Goal: Task Accomplishment & Management: Use online tool/utility

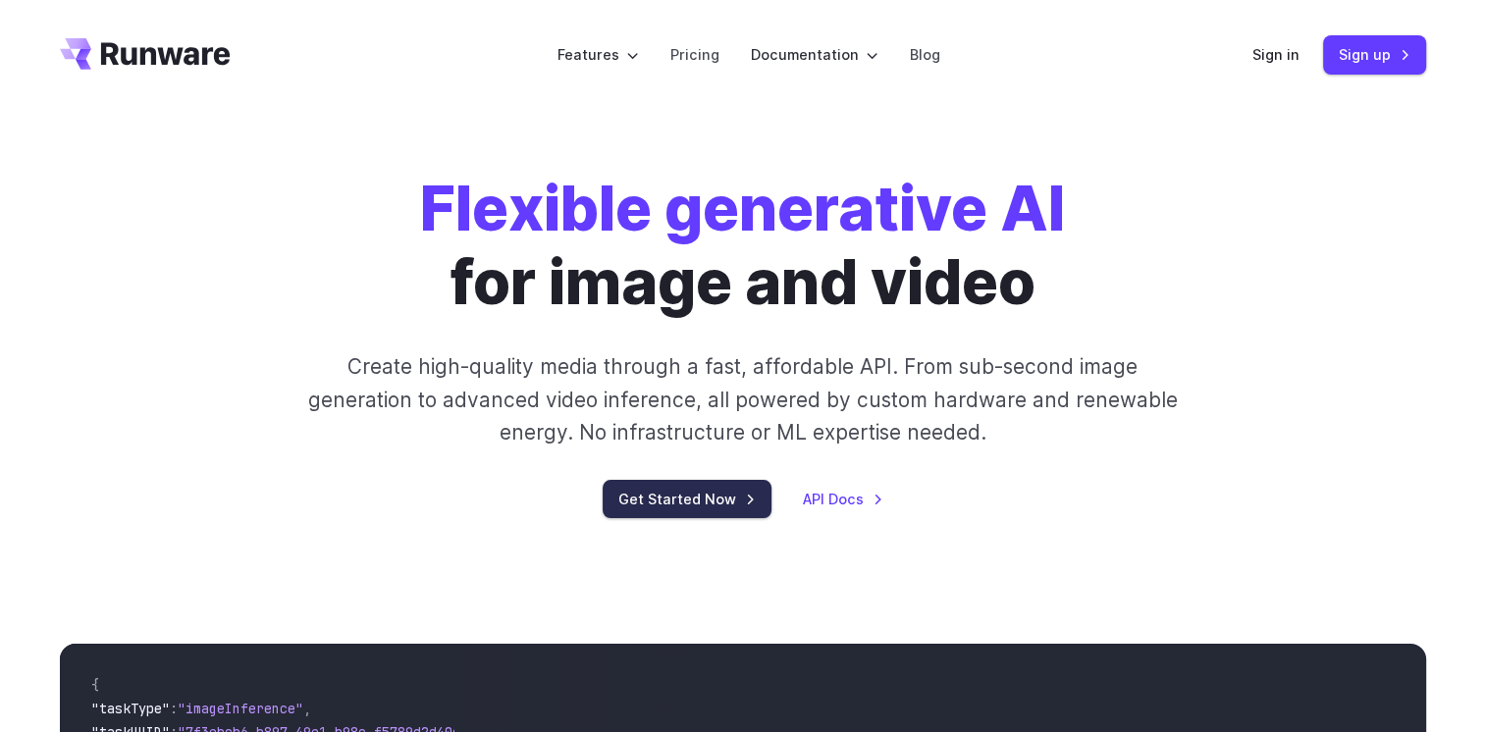
click at [643, 500] on link "Get Started Now" at bounding box center [687, 499] width 169 height 38
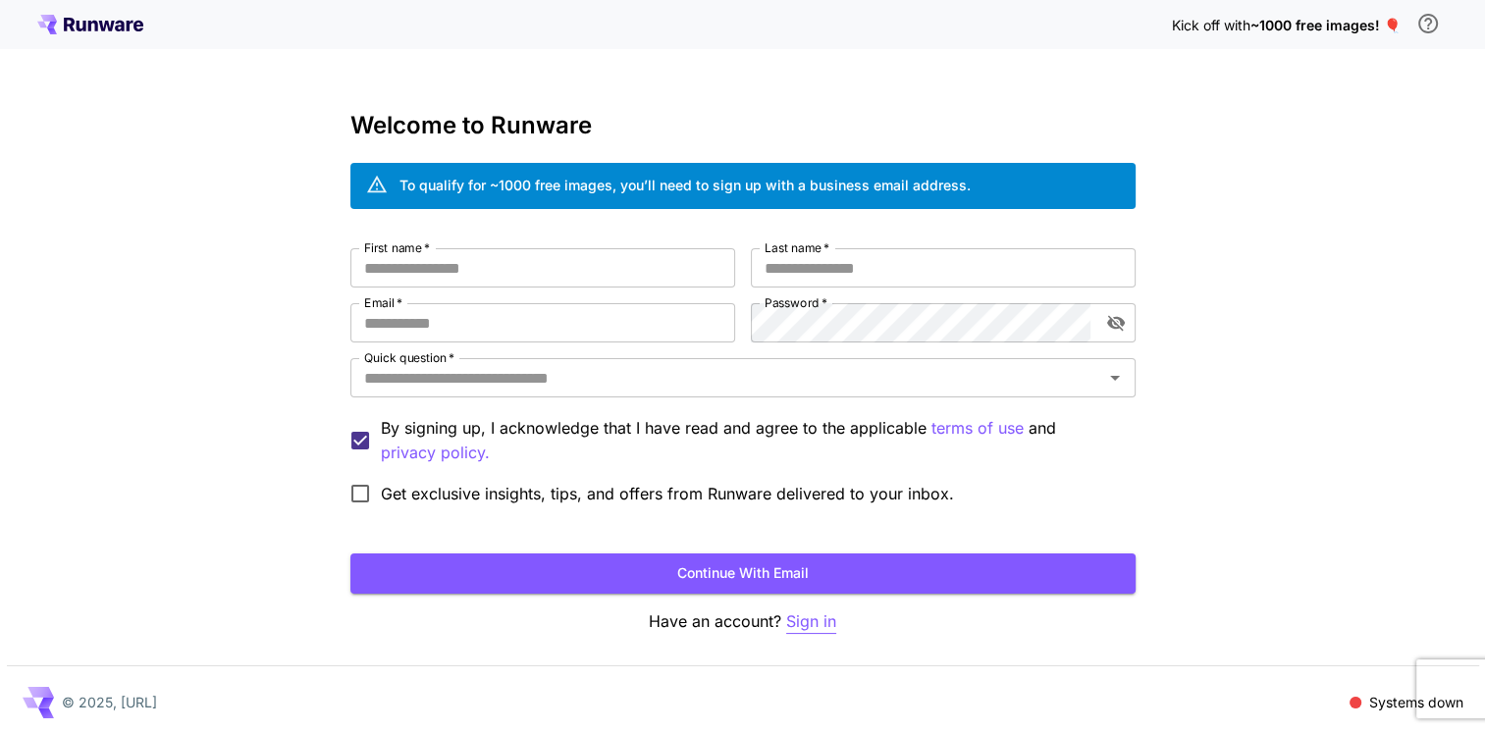
click at [812, 627] on p "Sign in" at bounding box center [811, 621] width 50 height 25
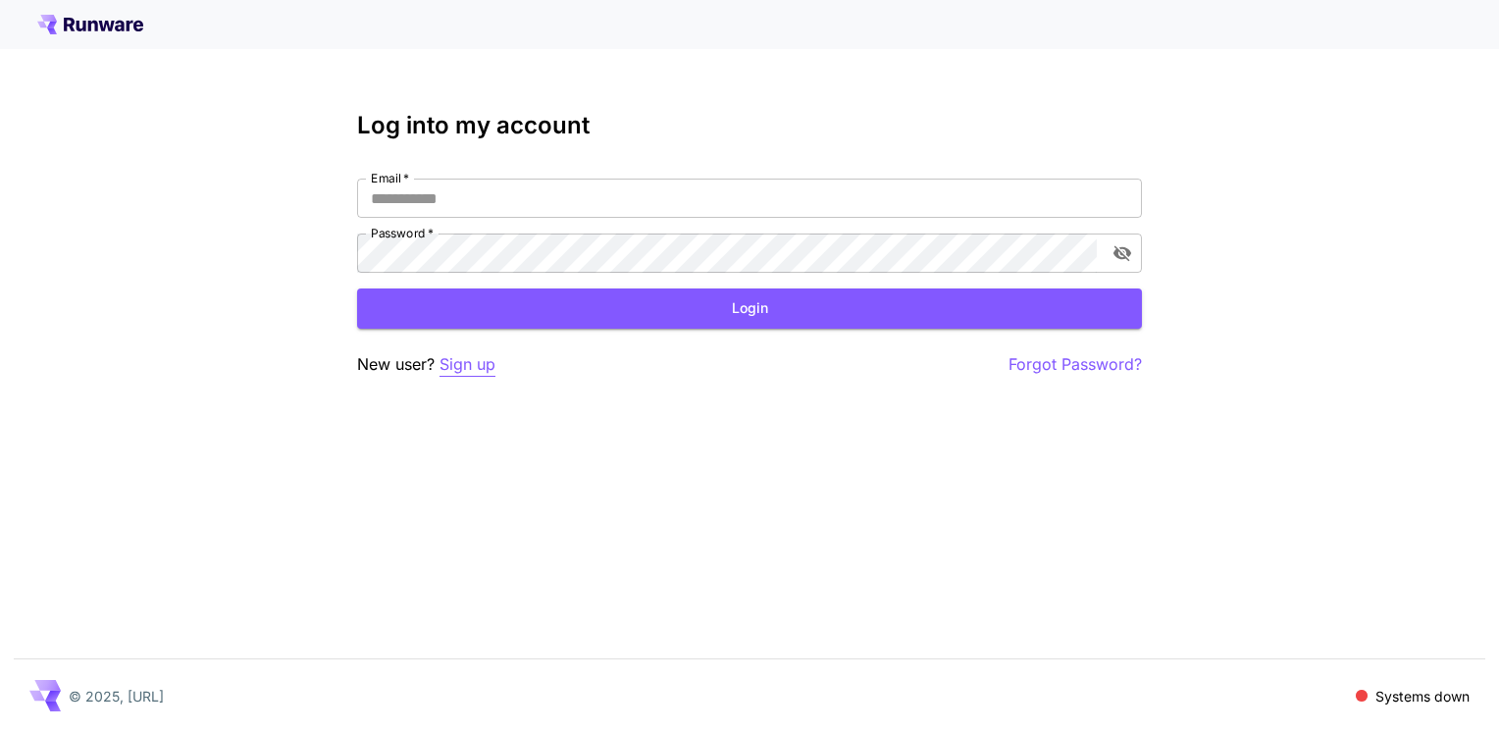
click at [467, 370] on p "Sign up" at bounding box center [468, 364] width 56 height 25
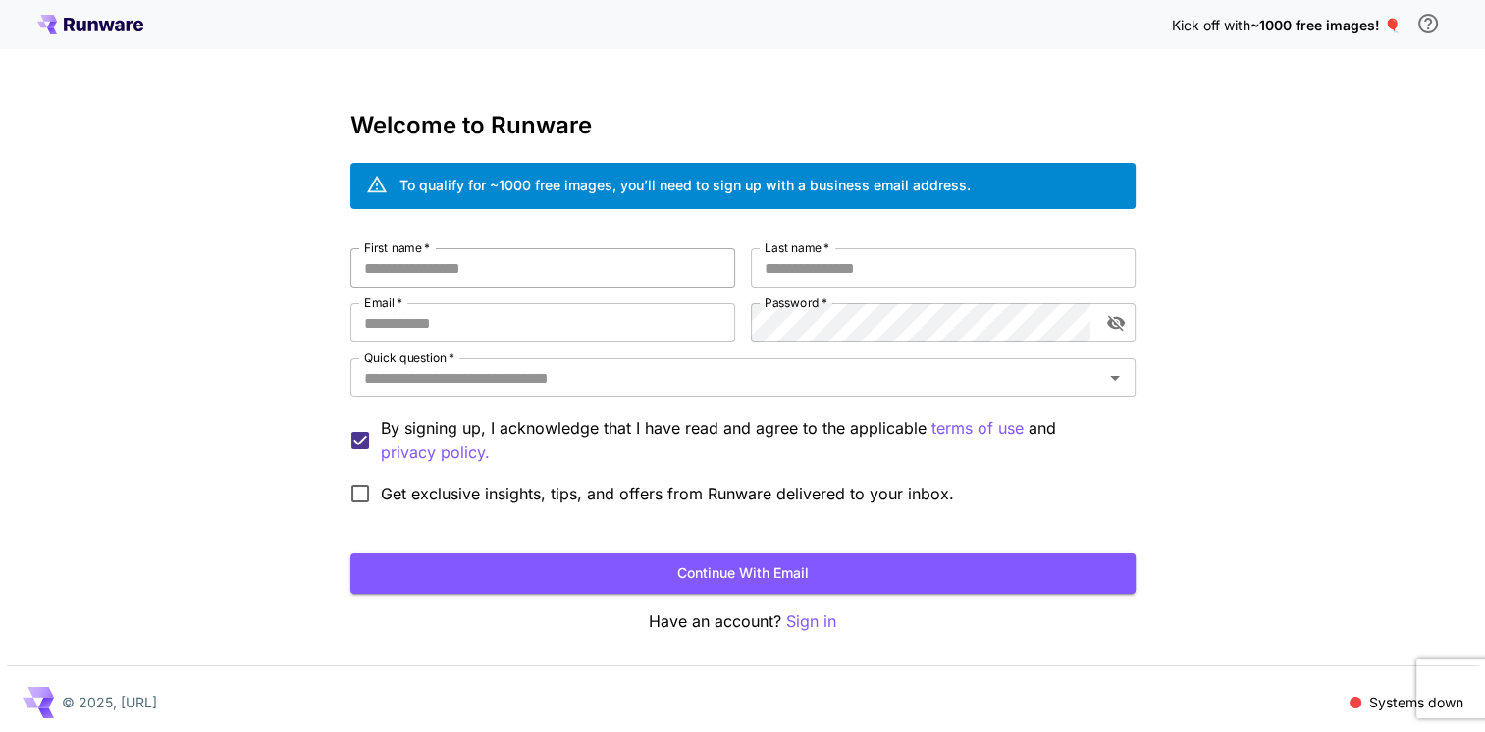
click at [475, 269] on input "First name   *" at bounding box center [542, 267] width 385 height 39
type input "*******"
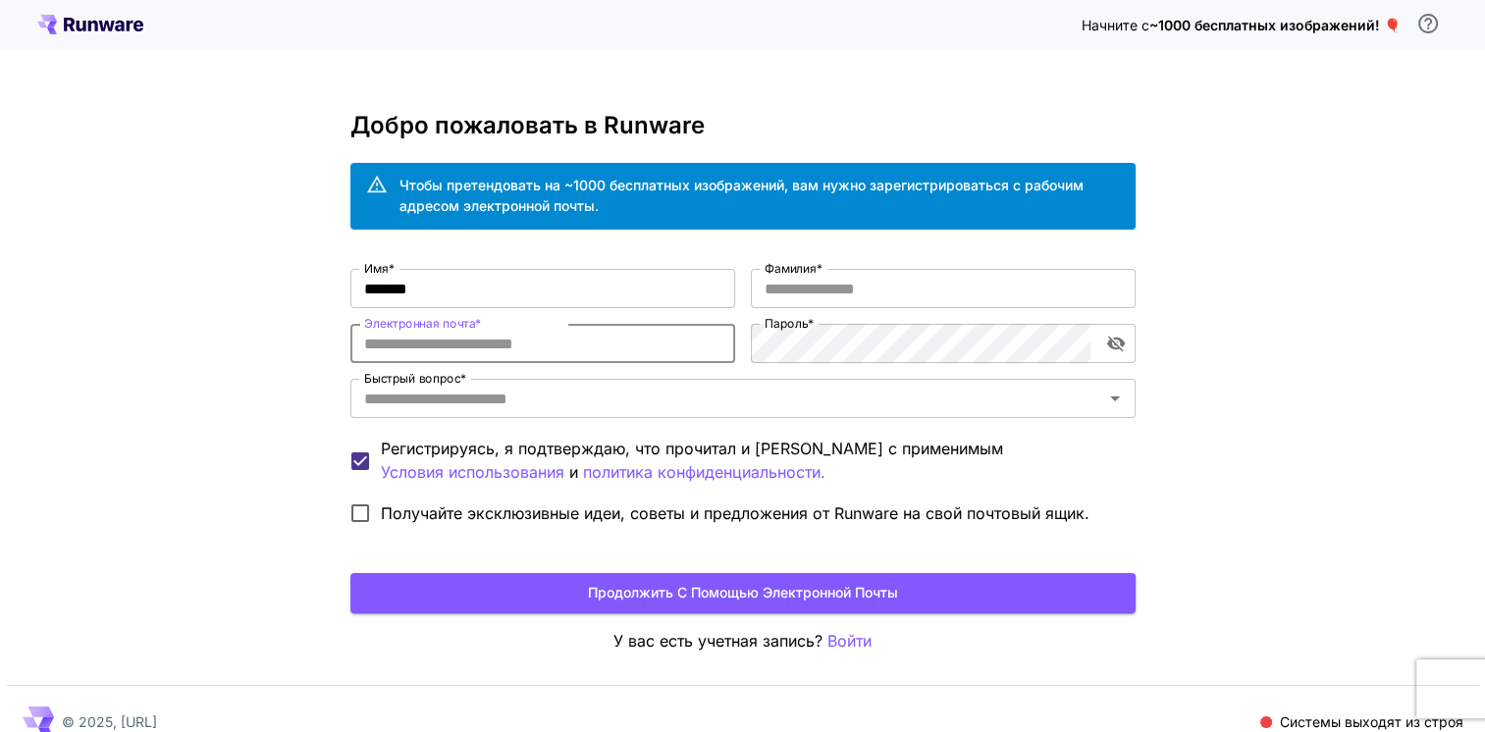
click at [555, 343] on input "Электронная почта *" at bounding box center [542, 343] width 385 height 39
paste input "**********"
type input "**********"
click at [284, 430] on div "**********" at bounding box center [742, 379] width 1485 height 759
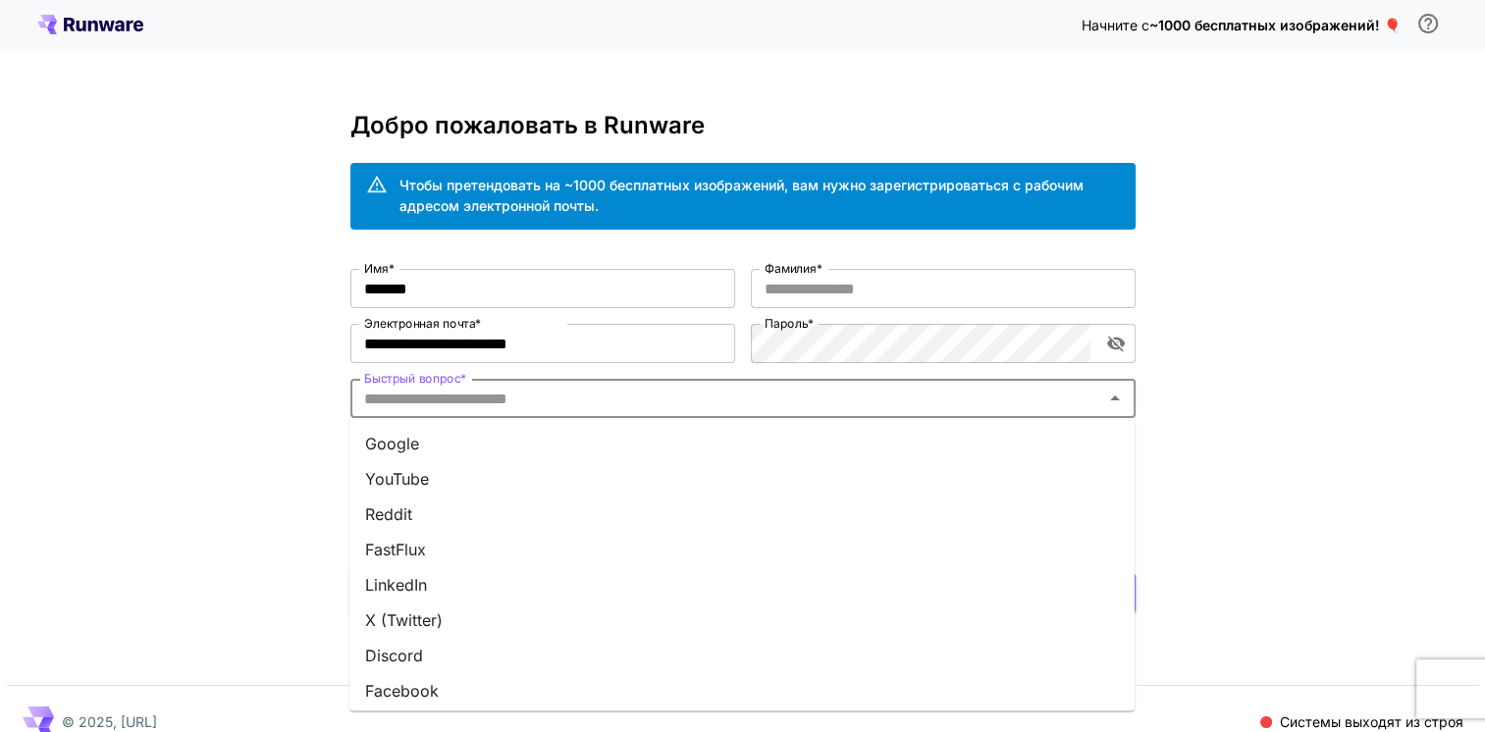
click at [550, 399] on input "Быстрый вопрос *" at bounding box center [726, 398] width 741 height 27
click at [522, 466] on li "Ютуб" at bounding box center [741, 478] width 785 height 35
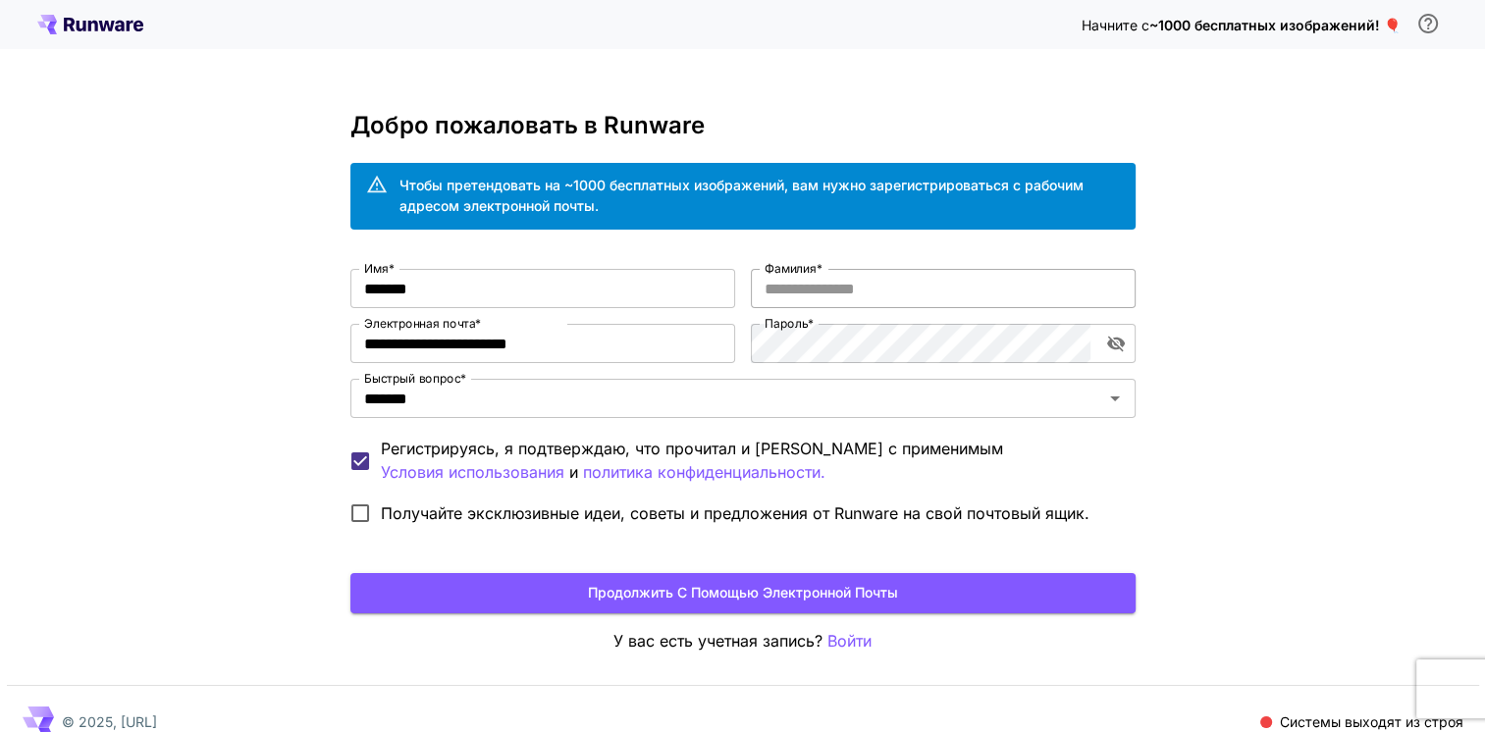
click at [832, 285] on input "Фамилия *" at bounding box center [943, 288] width 385 height 39
type input "*********"
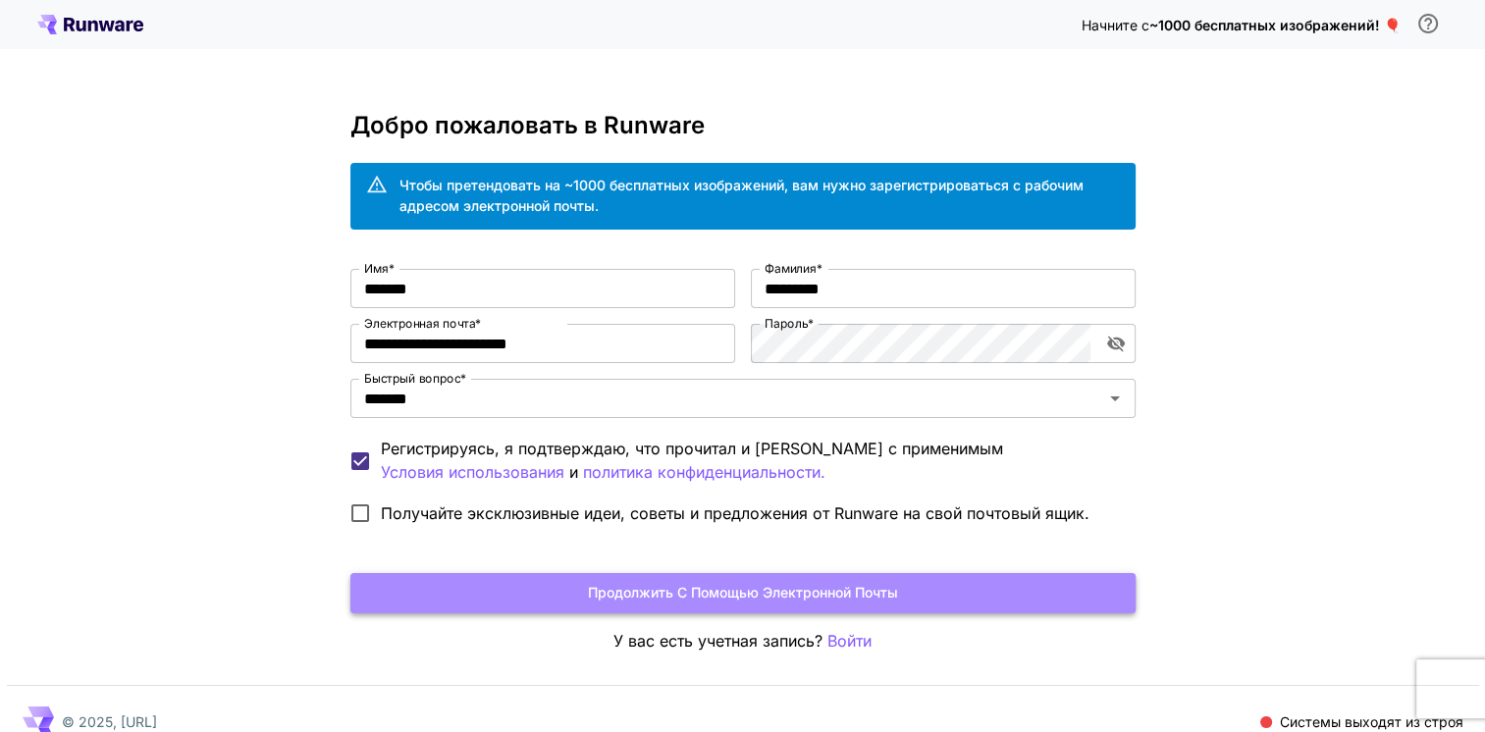
click at [530, 599] on button "Продолжить с помощью электронной почты" at bounding box center [742, 593] width 785 height 40
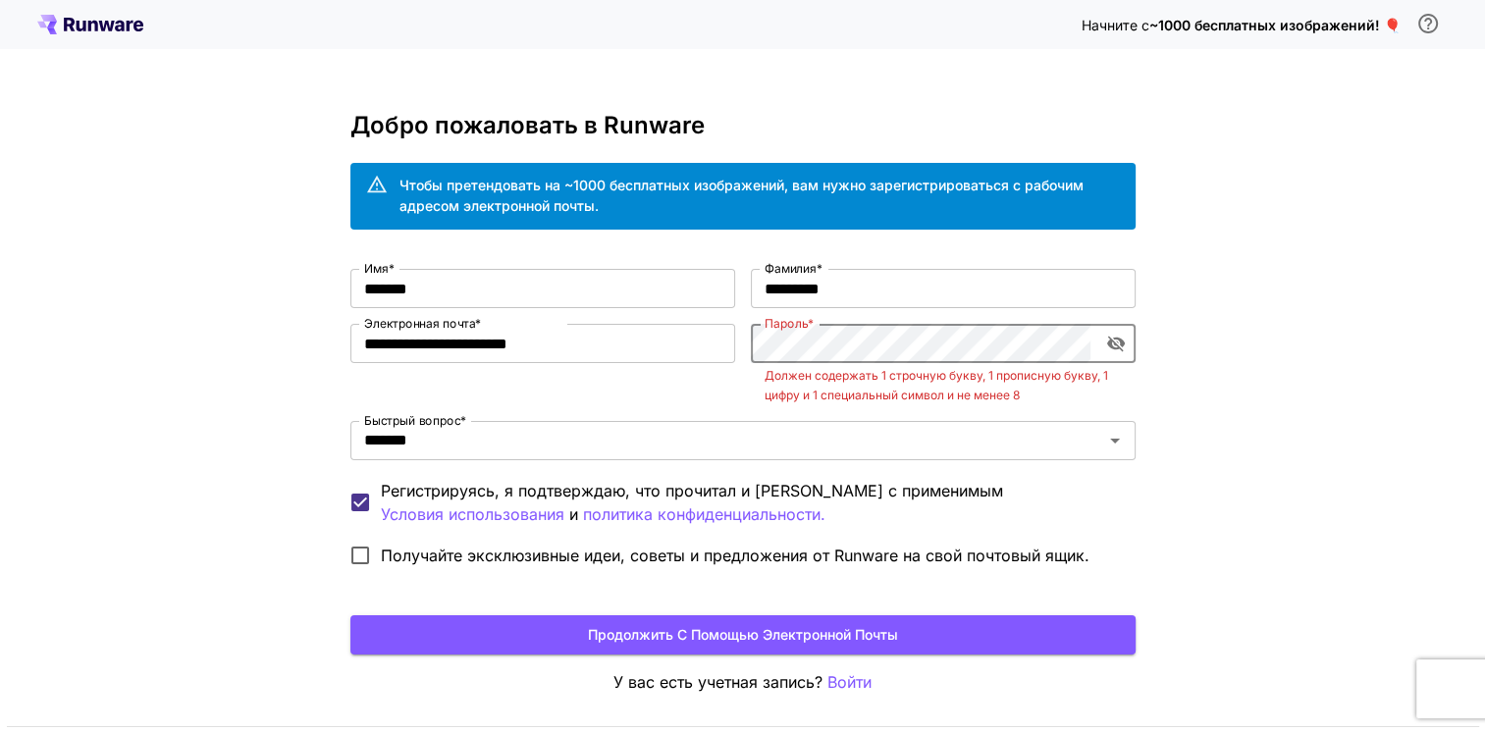
click at [1119, 343] on icon "Переключение видимости пароля" at bounding box center [1115, 345] width 18 height 16
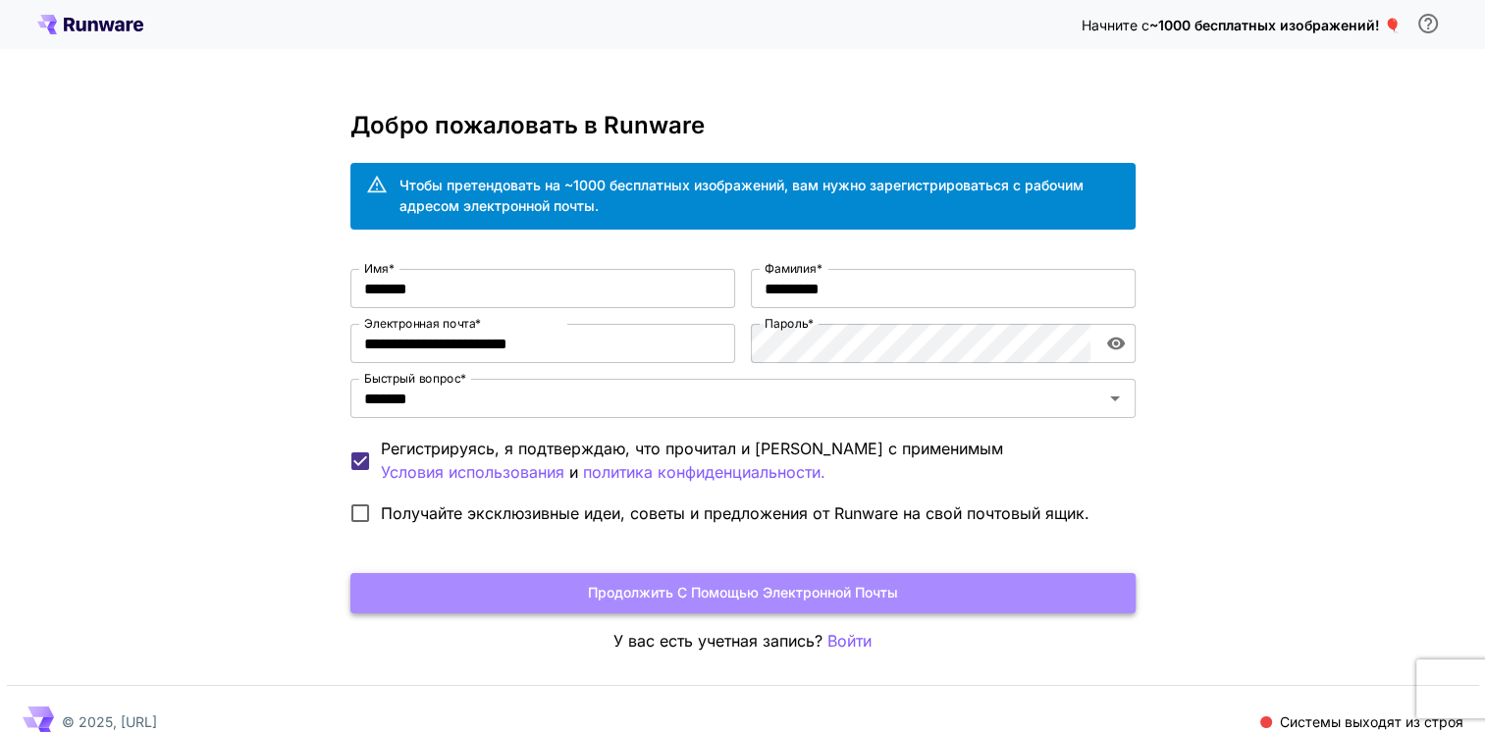
click at [835, 597] on font "Продолжить с помощью электронной почты" at bounding box center [743, 593] width 310 height 25
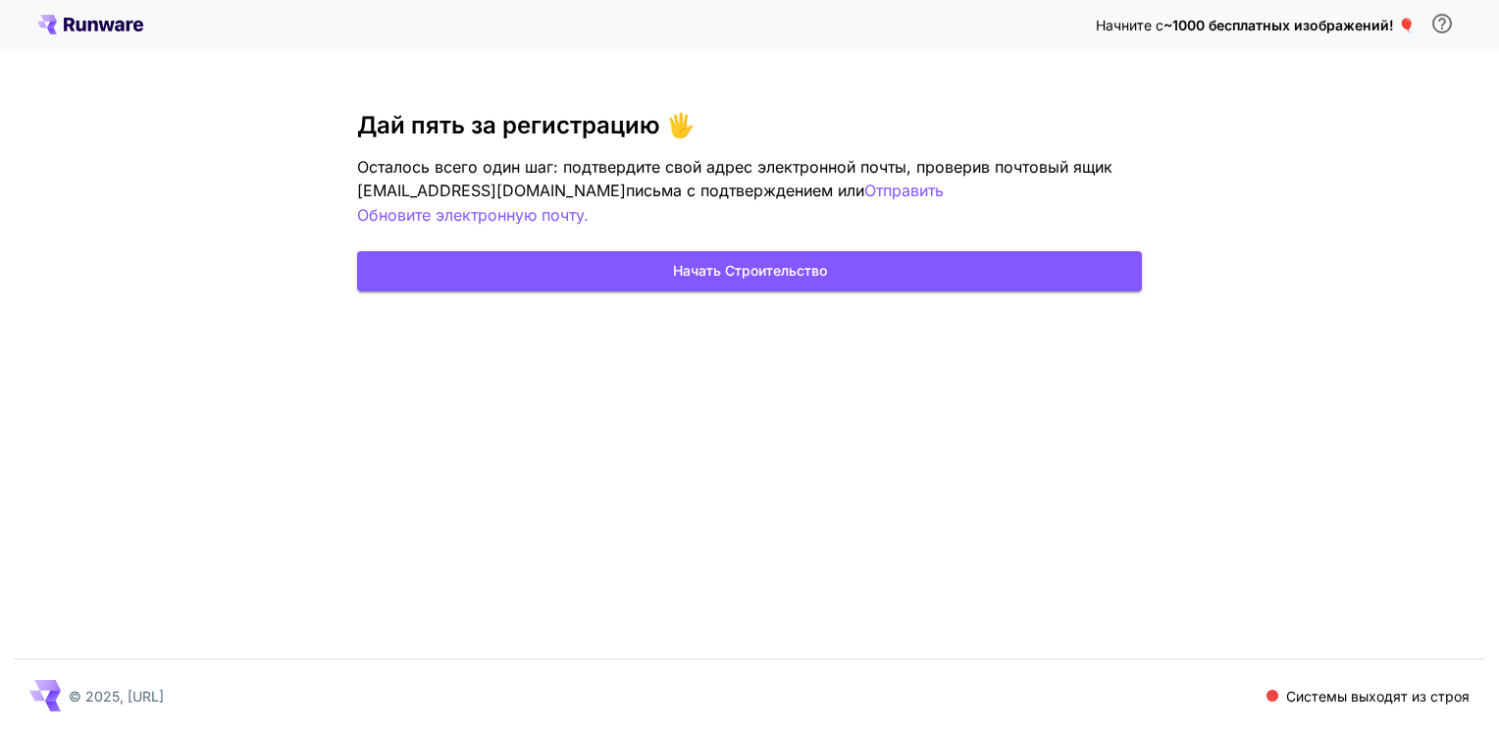
click at [835, 597] on div "Начните с ~1000 бесплатных изображений! 🎈 Дай пять за регистрацию 🖐️ Осталось в…" at bounding box center [749, 366] width 1499 height 732
click at [559, 251] on button "Начать строительство" at bounding box center [749, 271] width 785 height 40
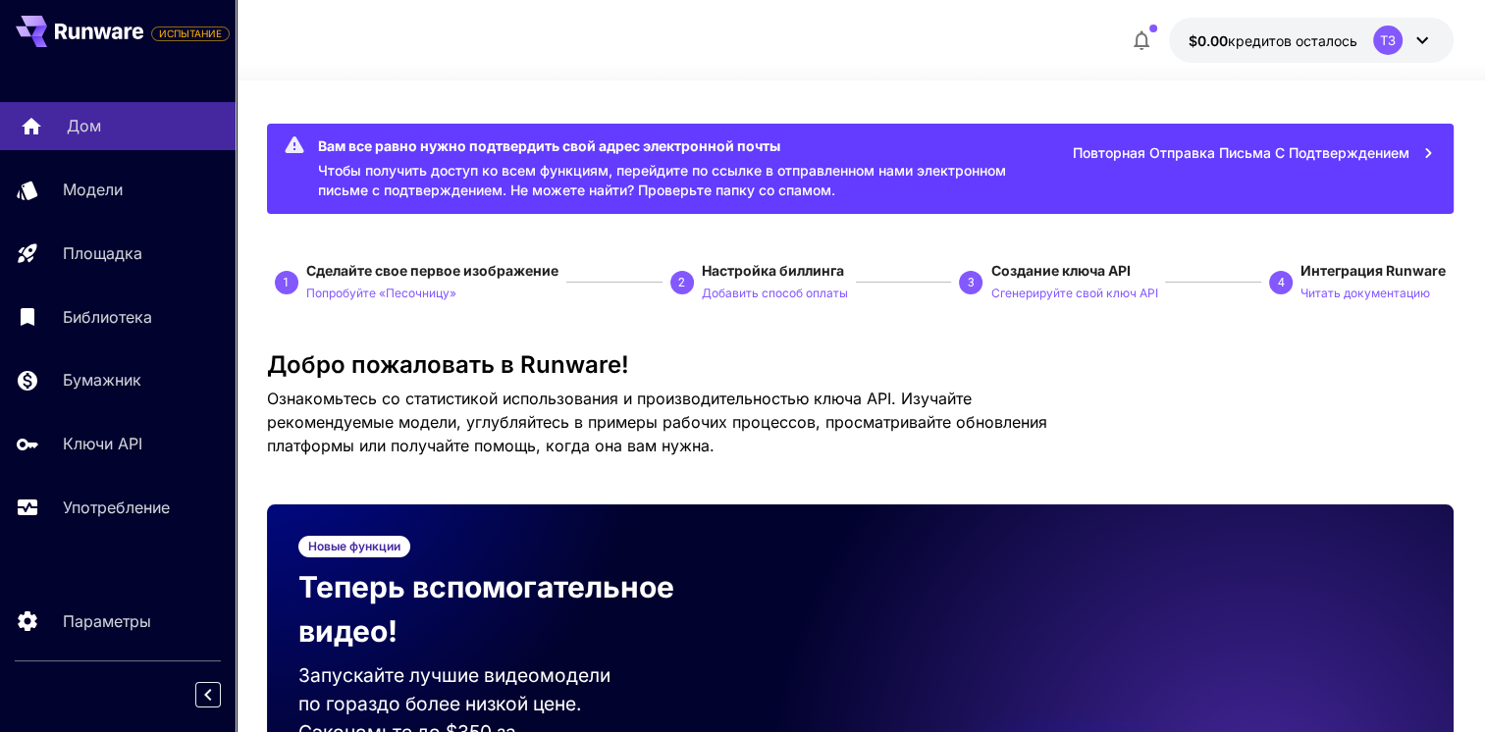
click at [130, 120] on div "Дом" at bounding box center [143, 126] width 153 height 24
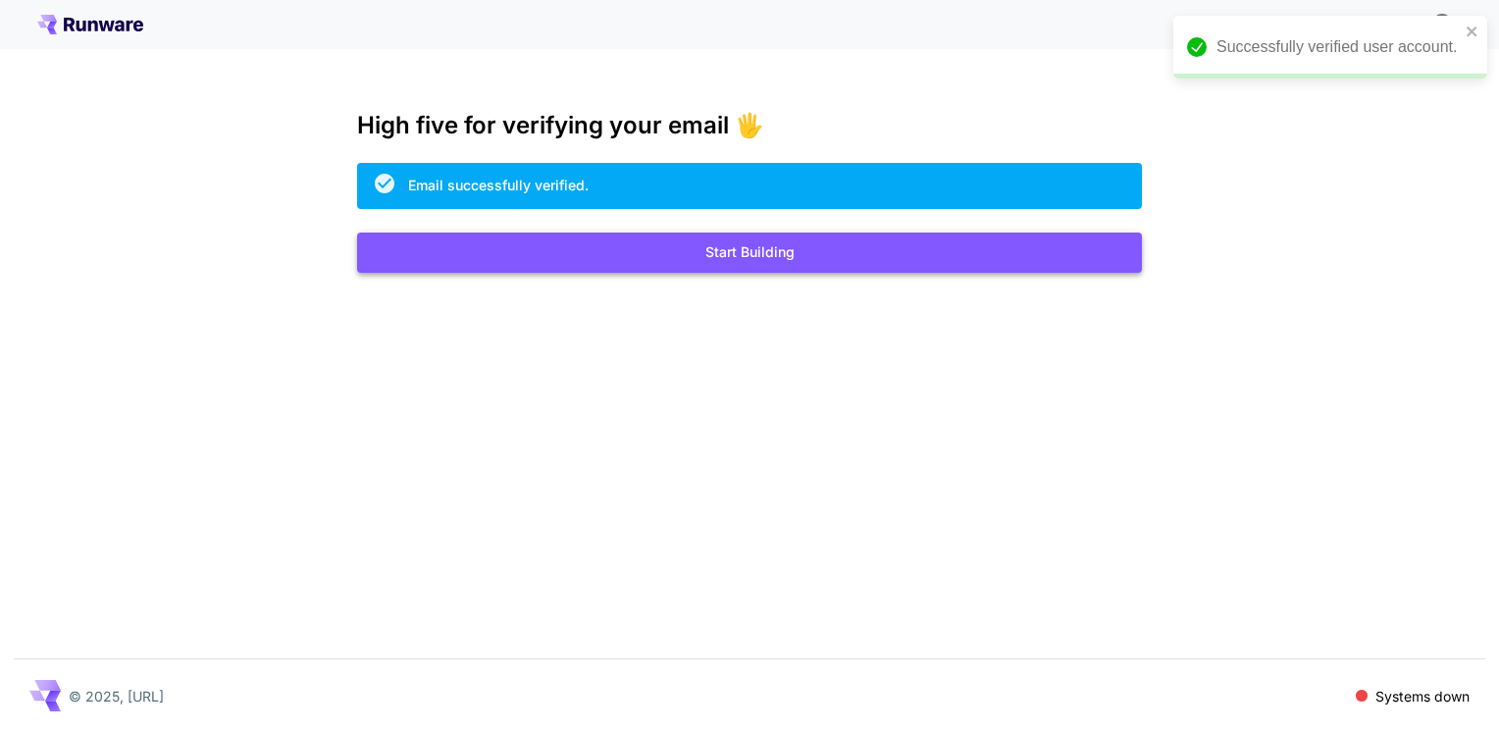
click at [809, 259] on button "Start Building" at bounding box center [749, 253] width 785 height 40
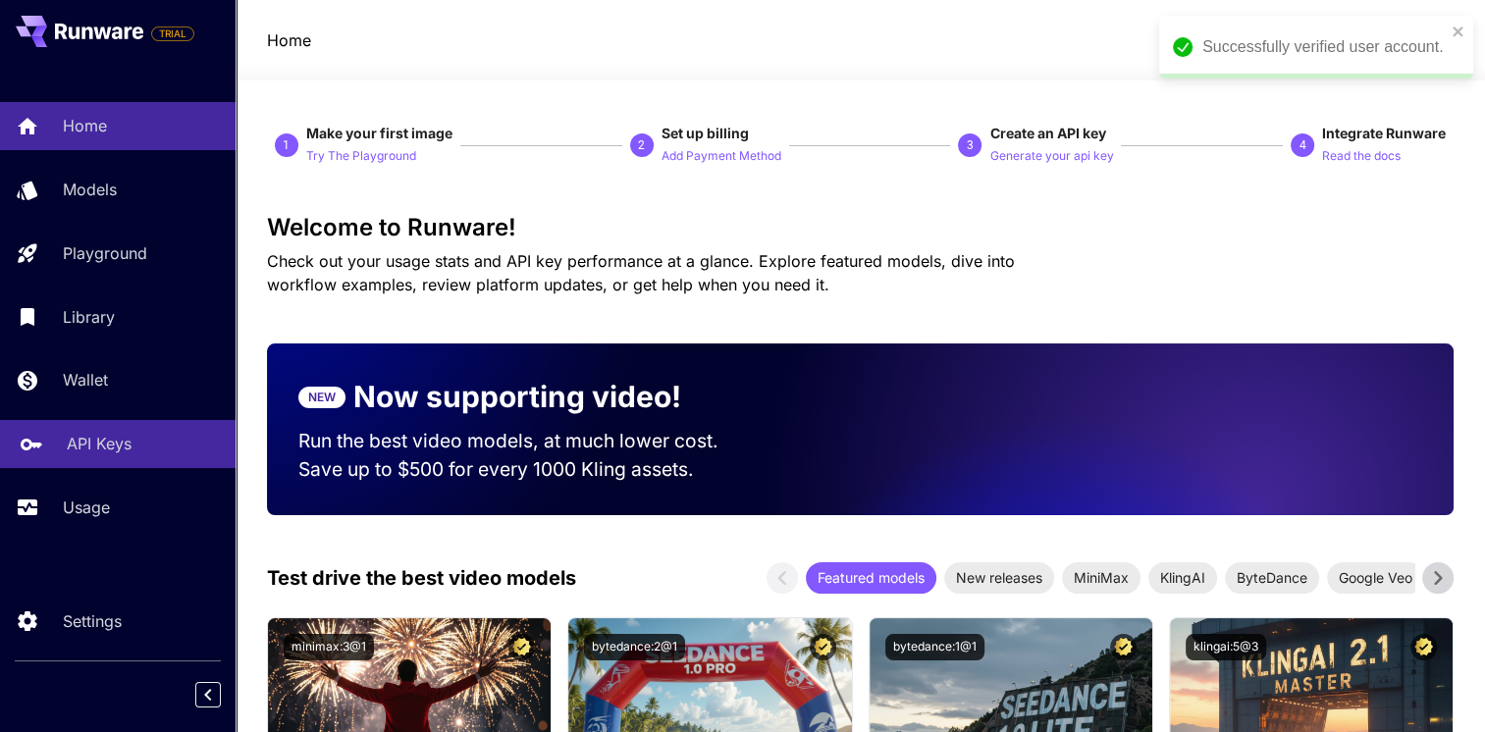
click at [117, 443] on p "API Keys" at bounding box center [99, 444] width 65 height 24
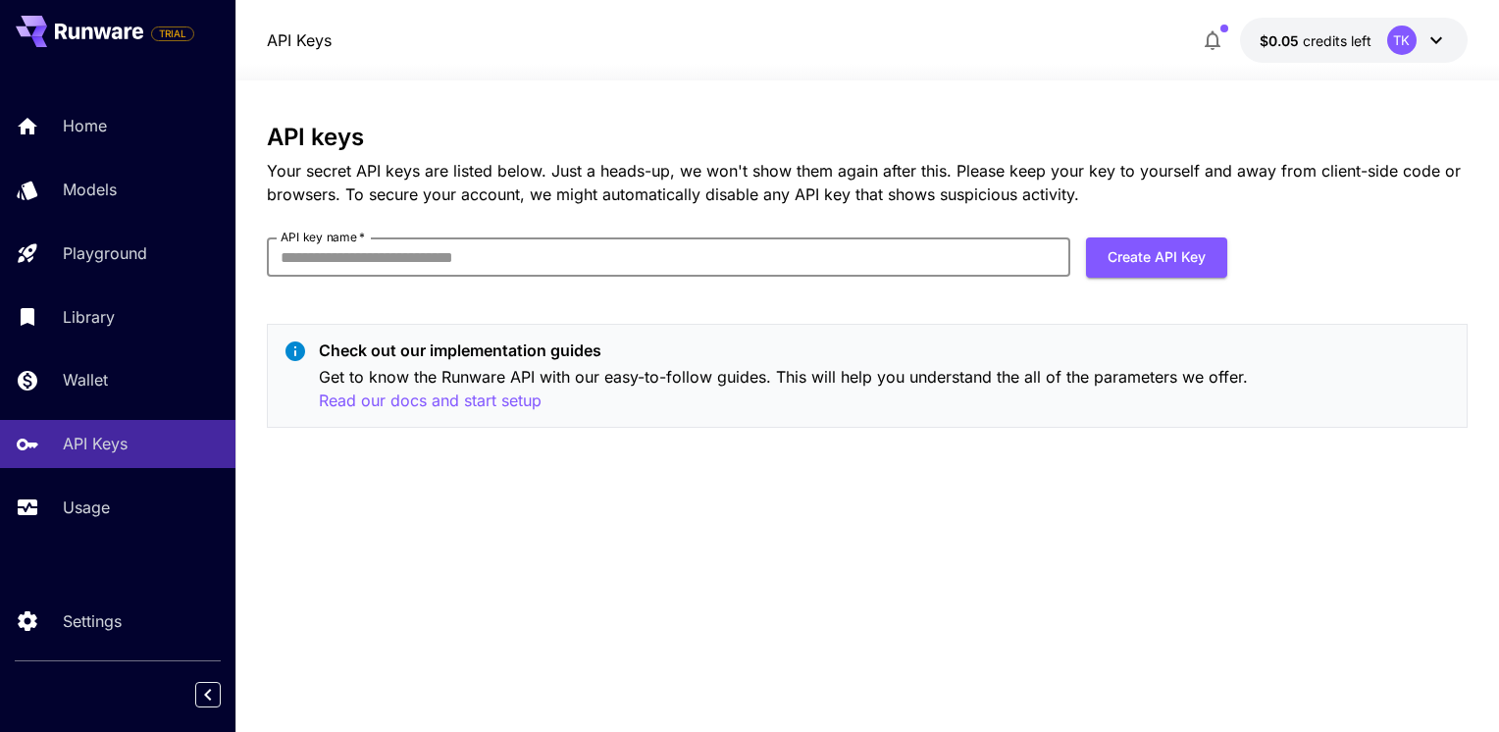
click at [431, 258] on input "API key name   *" at bounding box center [669, 256] width 804 height 39
type input "*******"
click at [1155, 255] on button "Create API Key" at bounding box center [1156, 257] width 141 height 40
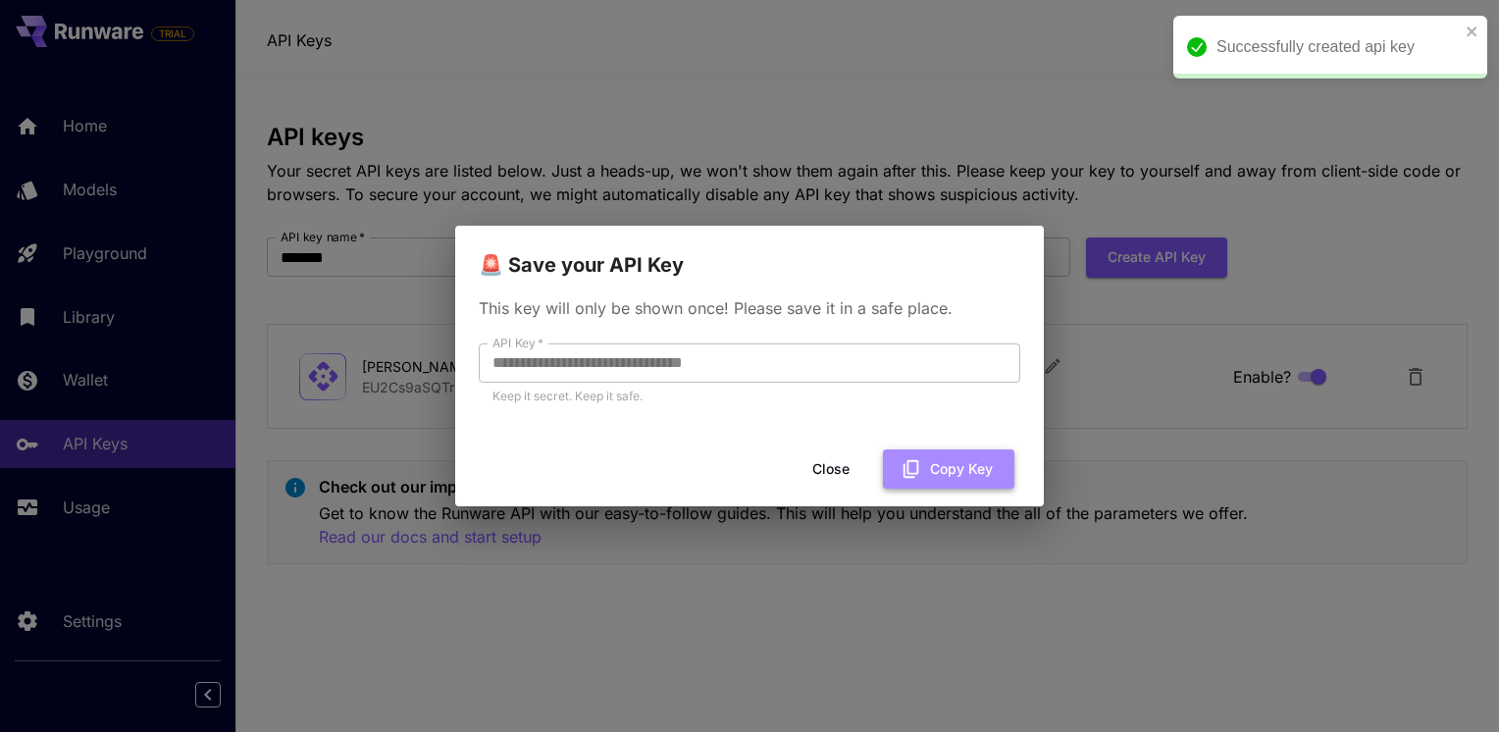
click at [941, 477] on button "Copy Key" at bounding box center [948, 469] width 131 height 40
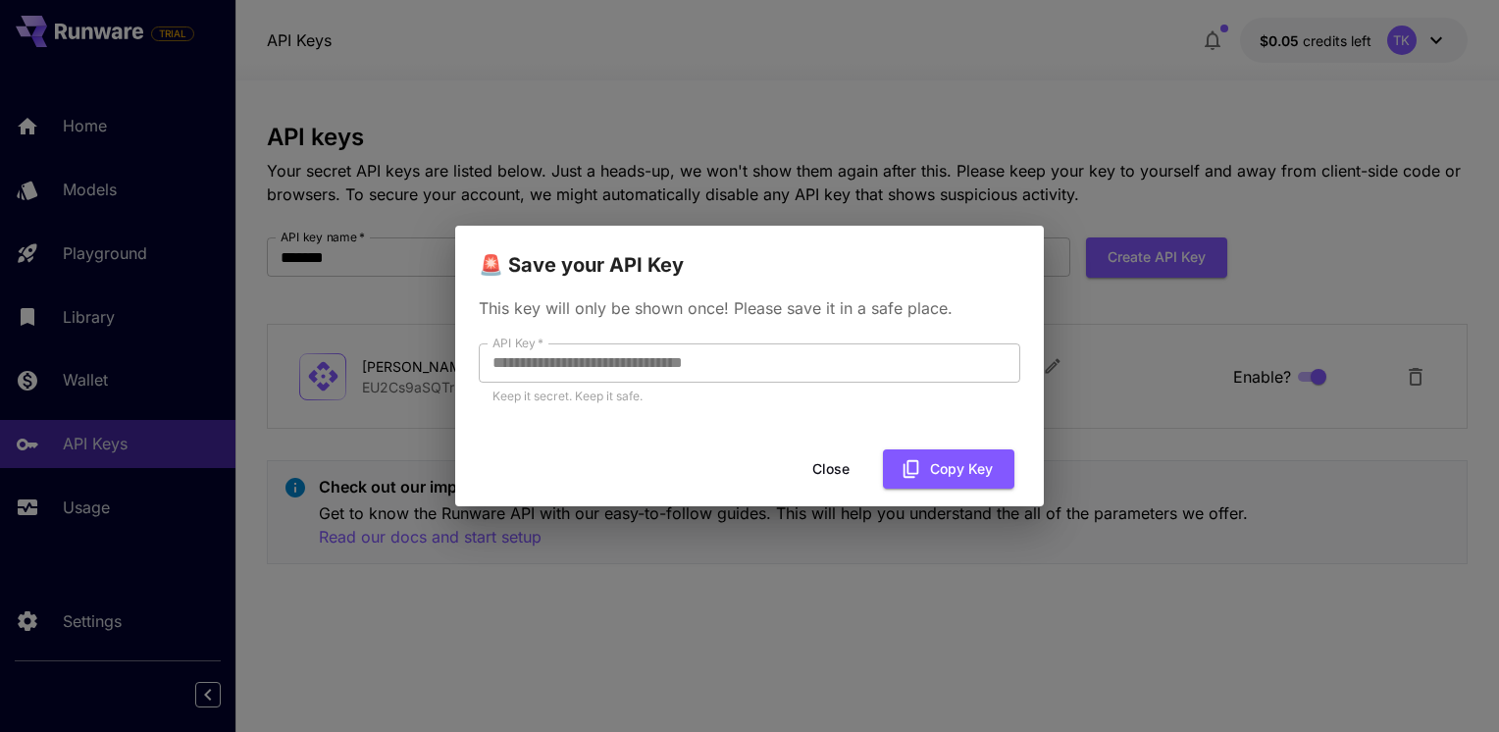
click at [824, 454] on button "Close" at bounding box center [831, 469] width 88 height 40
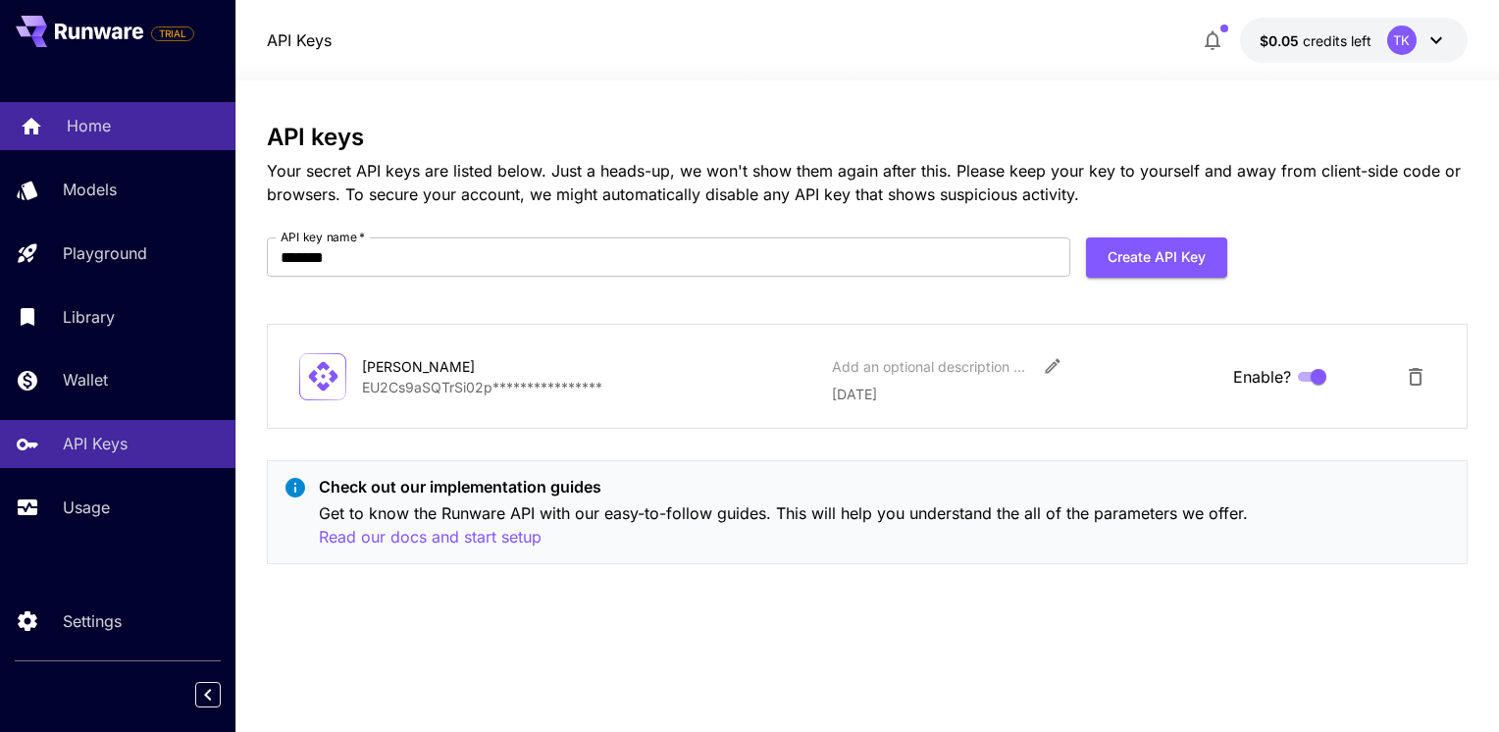
click at [134, 143] on link "Home" at bounding box center [118, 126] width 236 height 48
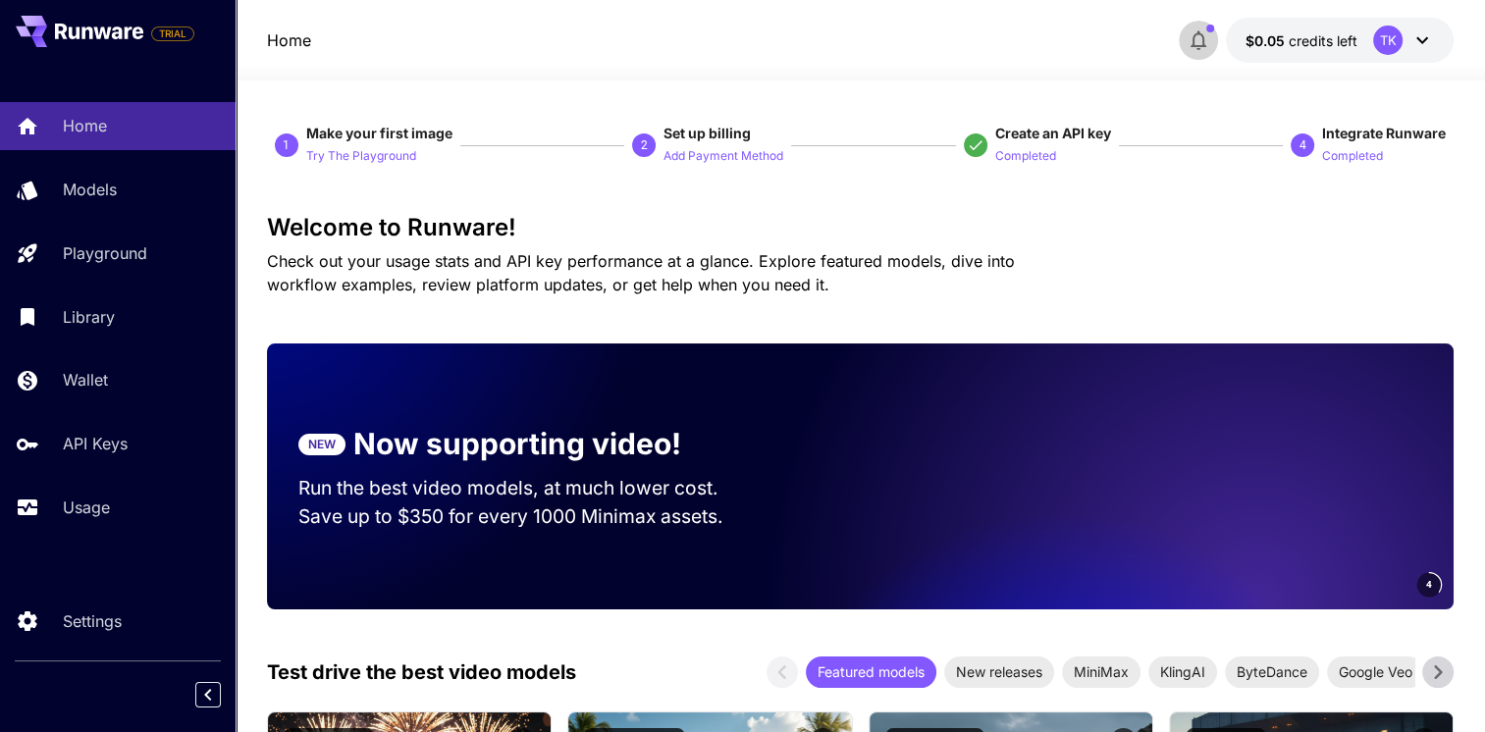
click at [1193, 51] on icon "button" at bounding box center [1198, 40] width 24 height 24
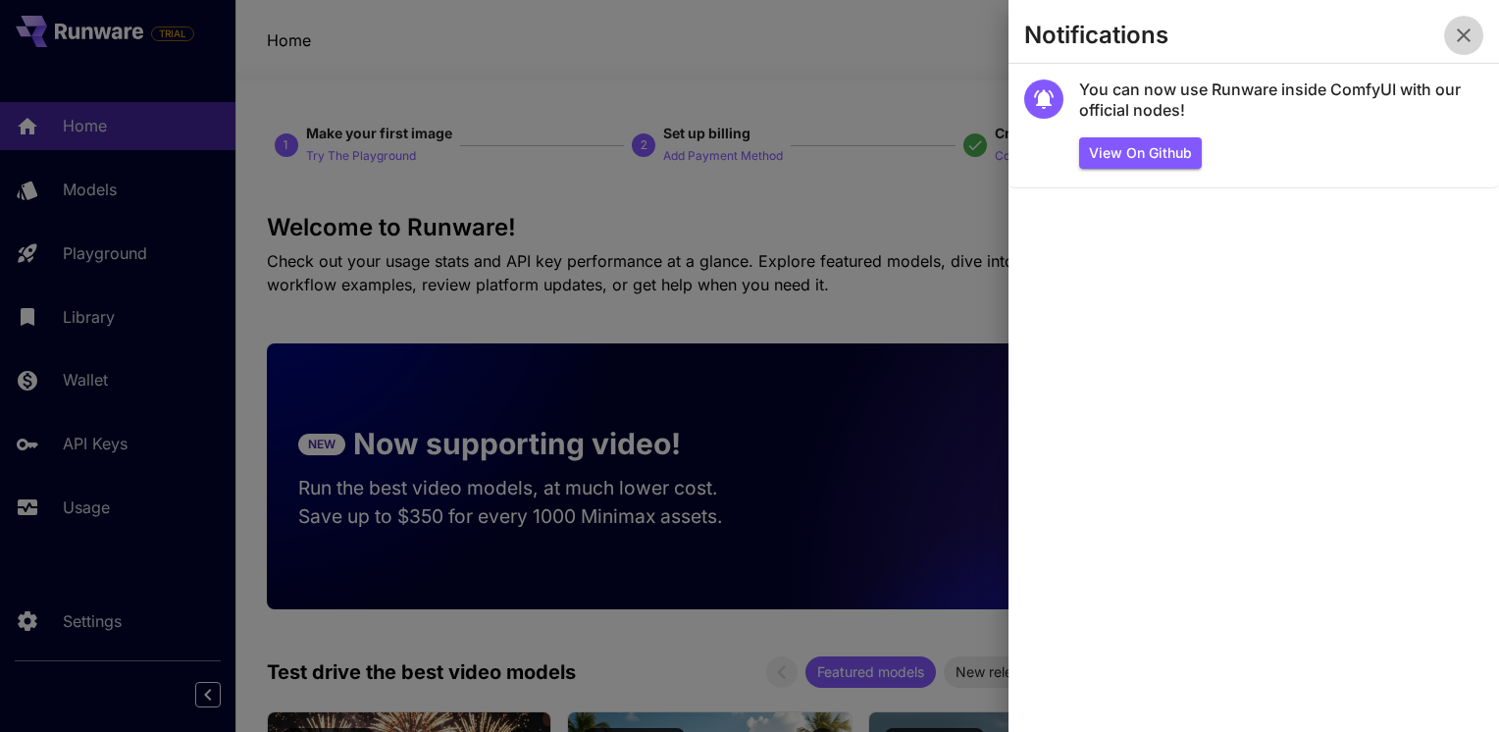
click at [1473, 33] on icon "button" at bounding box center [1464, 36] width 24 height 24
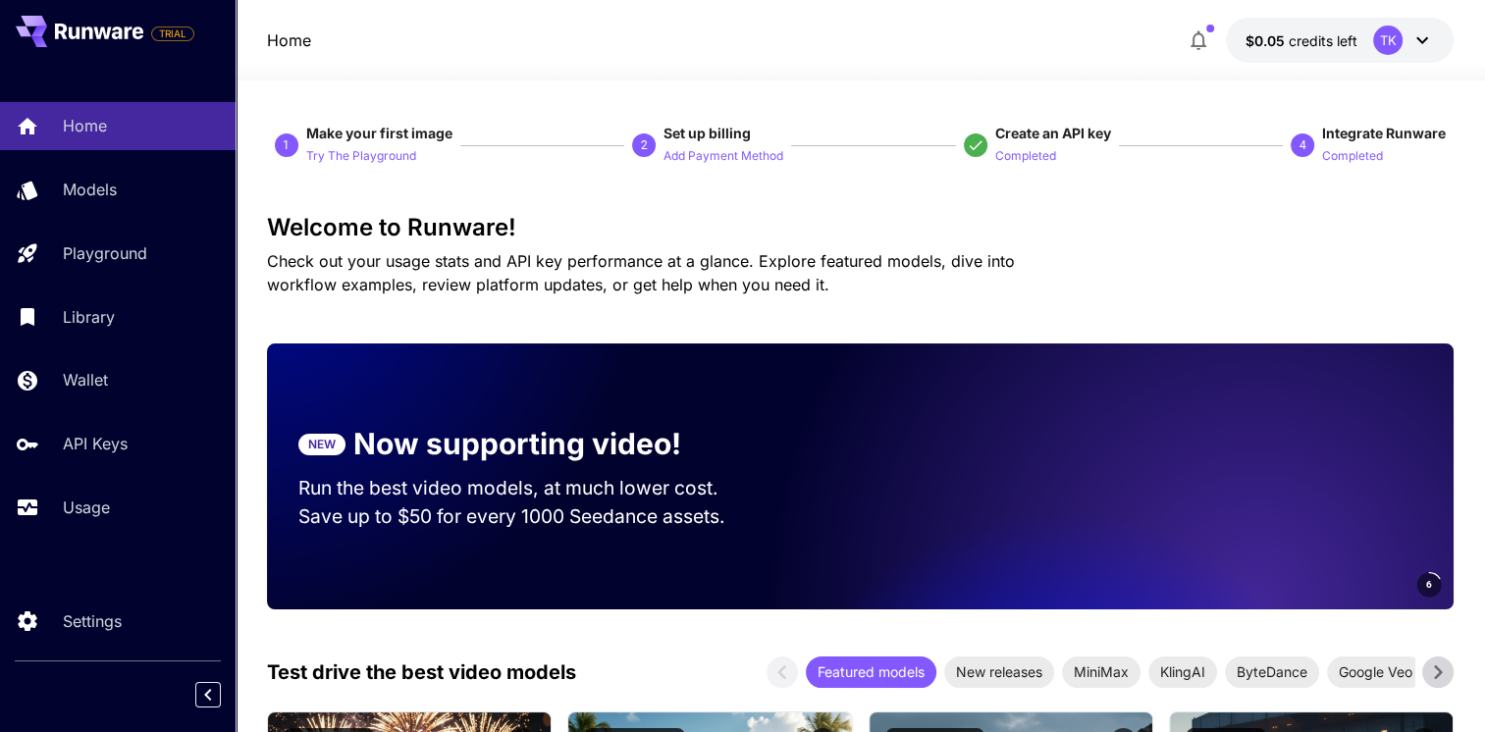
scroll to position [131, 0]
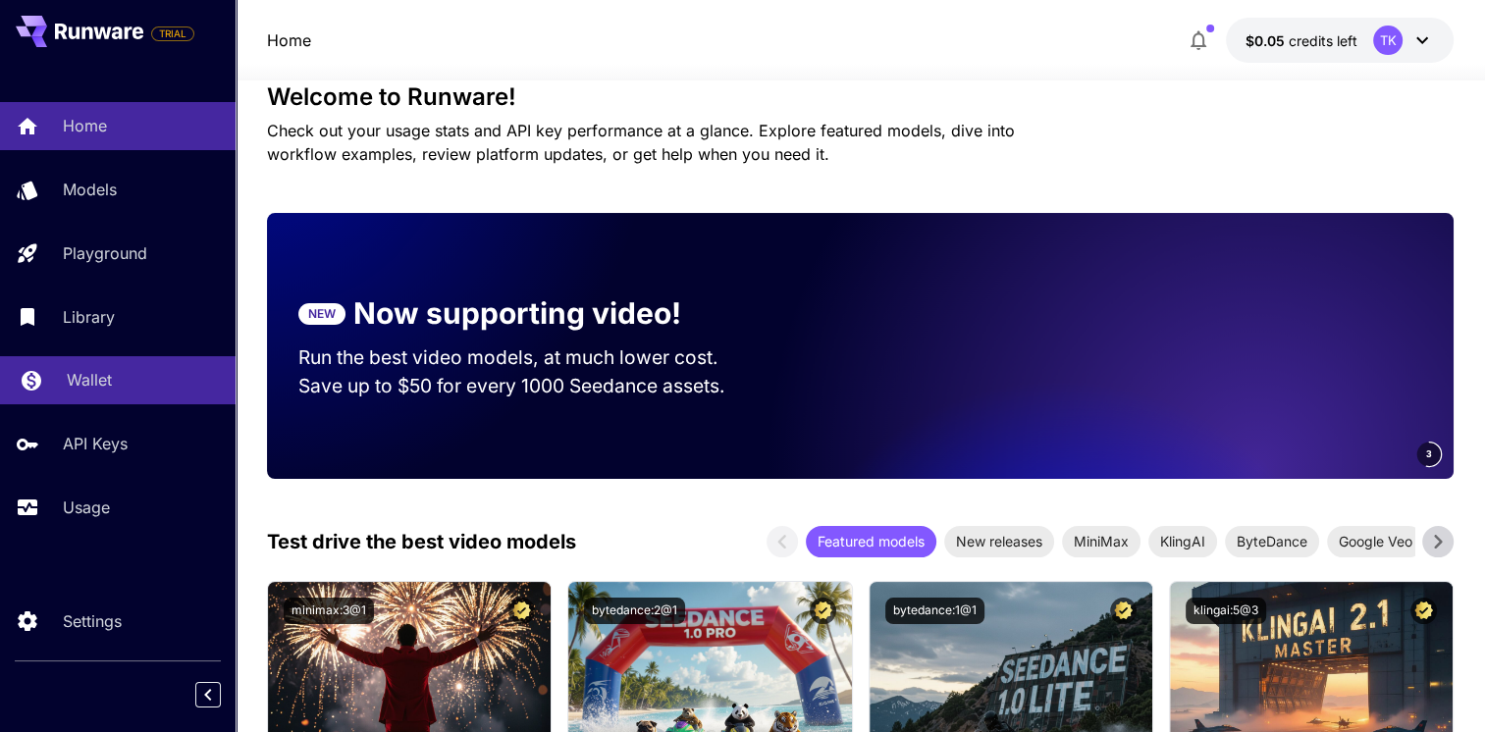
click at [135, 404] on link "Wallet" at bounding box center [118, 380] width 236 height 48
